Goal: Task Accomplishment & Management: Use online tool/utility

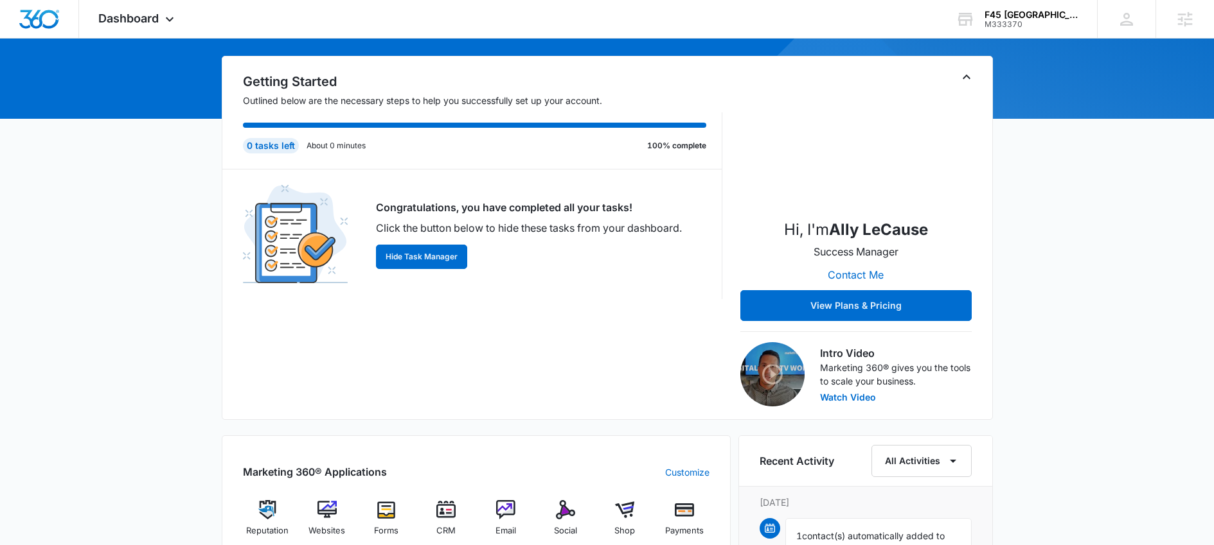
scroll to position [259, 0]
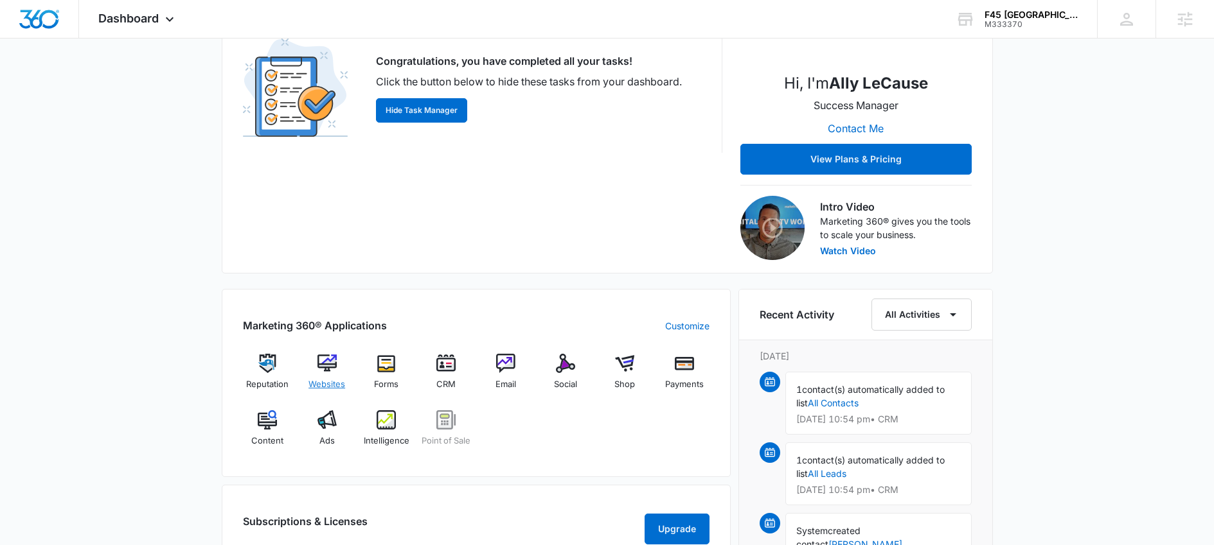
click at [332, 369] on img at bounding box center [326, 363] width 19 height 19
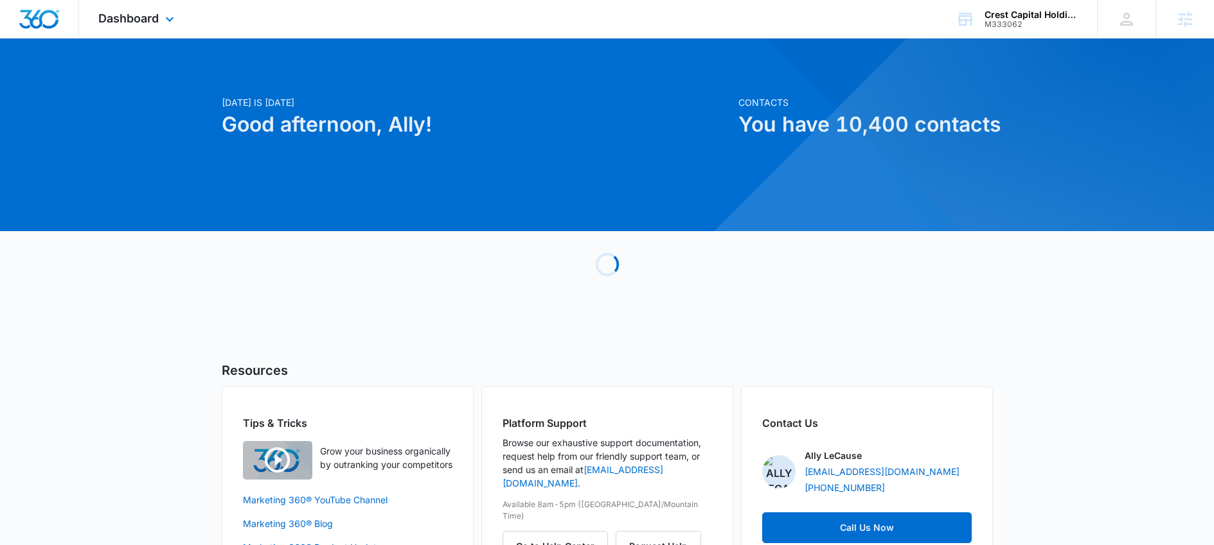
click at [177, 9] on div "Dashboard Apps Reputation CRM Email Social POS Content Ads Intelligence Files B…" at bounding box center [138, 19] width 118 height 38
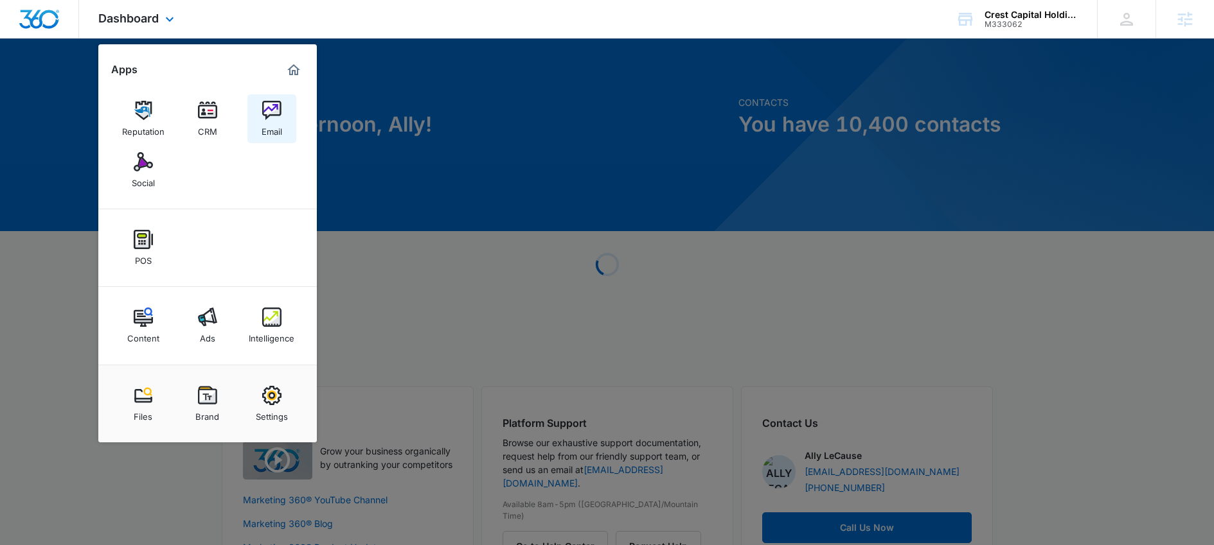
click at [284, 116] on link "Email" at bounding box center [271, 118] width 49 height 49
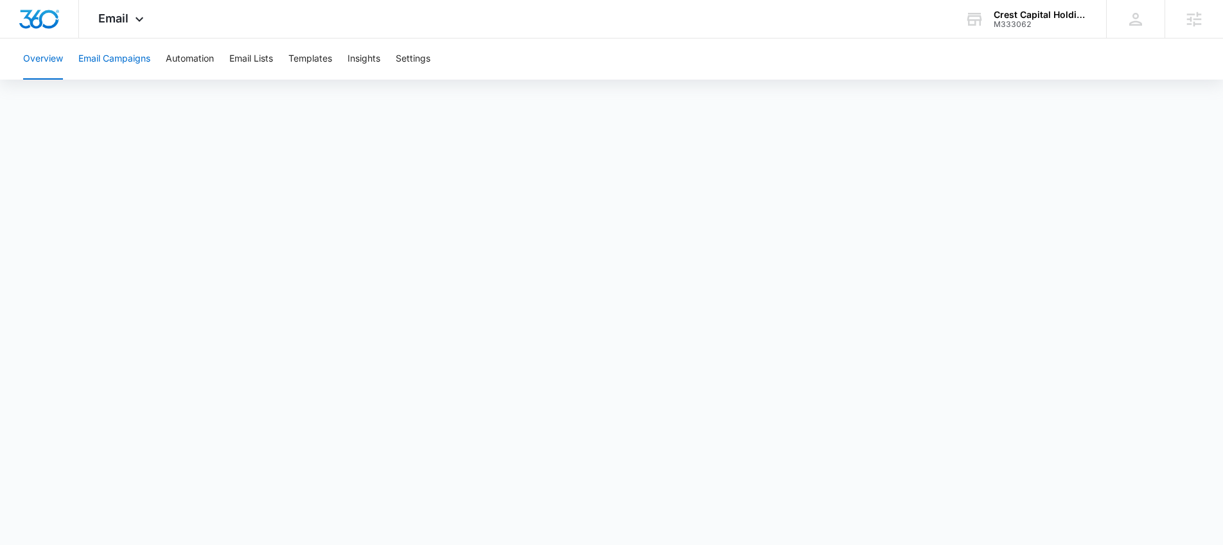
click at [128, 61] on button "Email Campaigns" at bounding box center [114, 59] width 72 height 41
click at [324, 66] on button "Templates" at bounding box center [310, 59] width 44 height 41
